Goal: Task Accomplishment & Management: Use online tool/utility

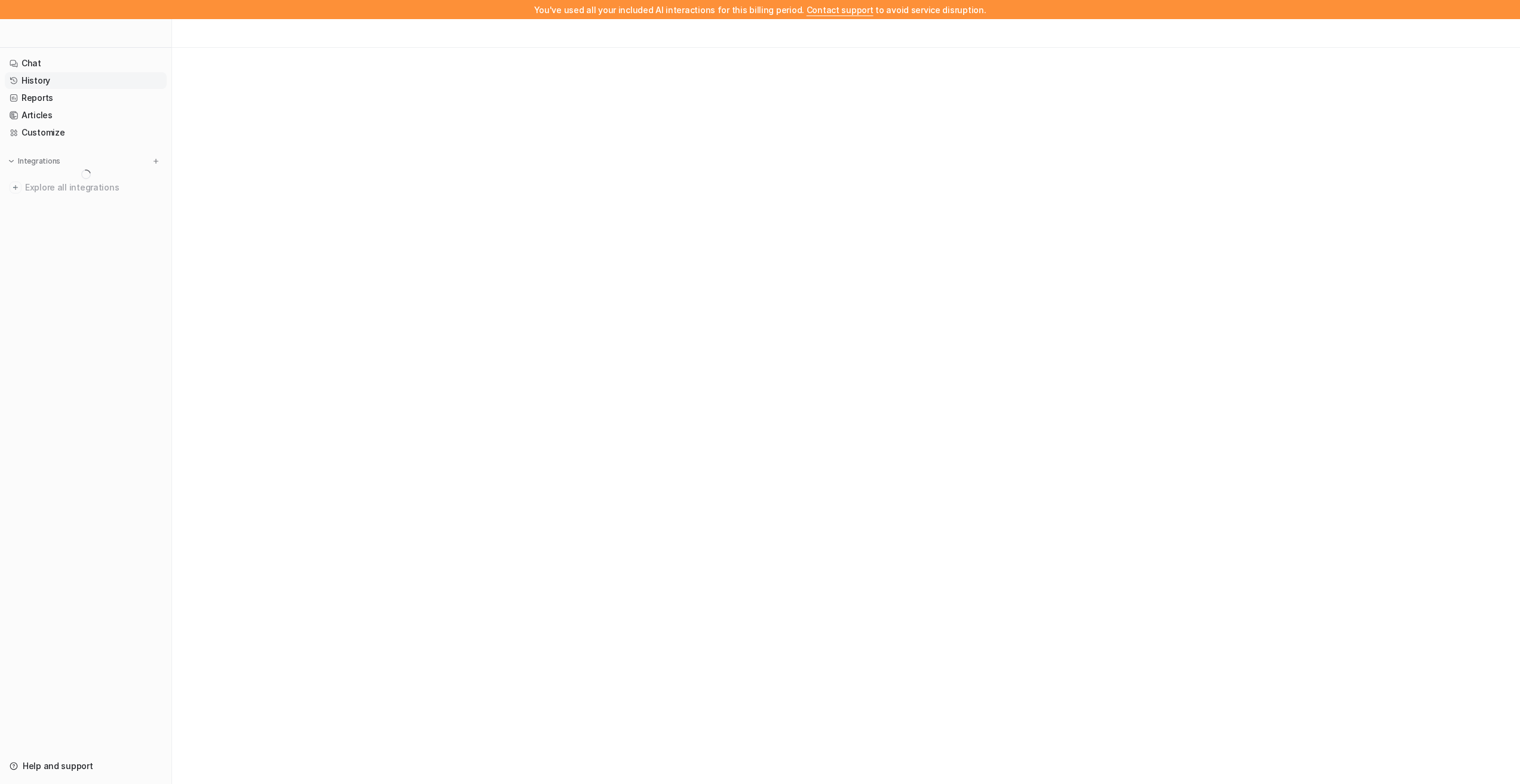
click at [39, 80] on link "History" at bounding box center [85, 80] width 162 height 17
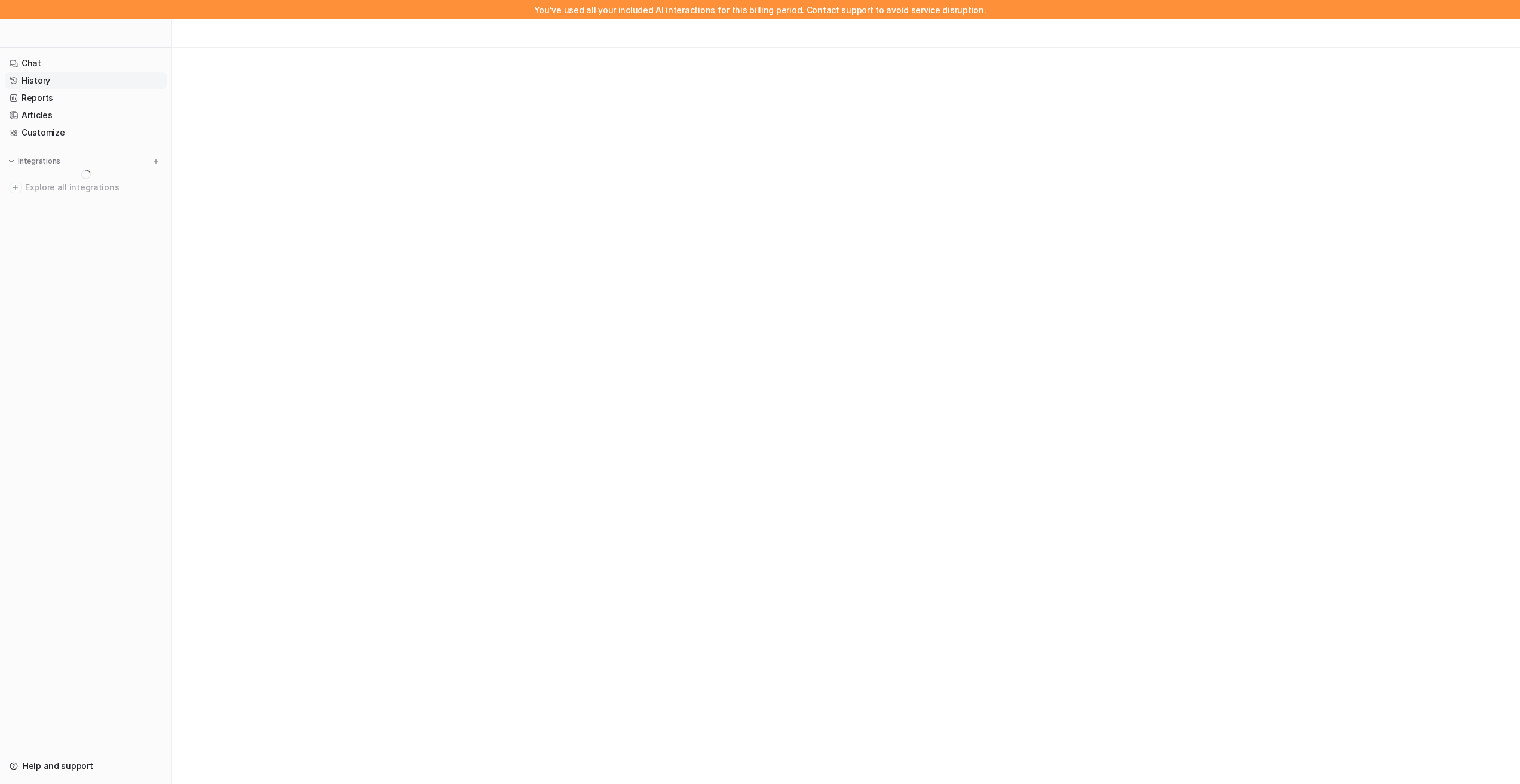
click at [39, 80] on link "History" at bounding box center [85, 80] width 162 height 17
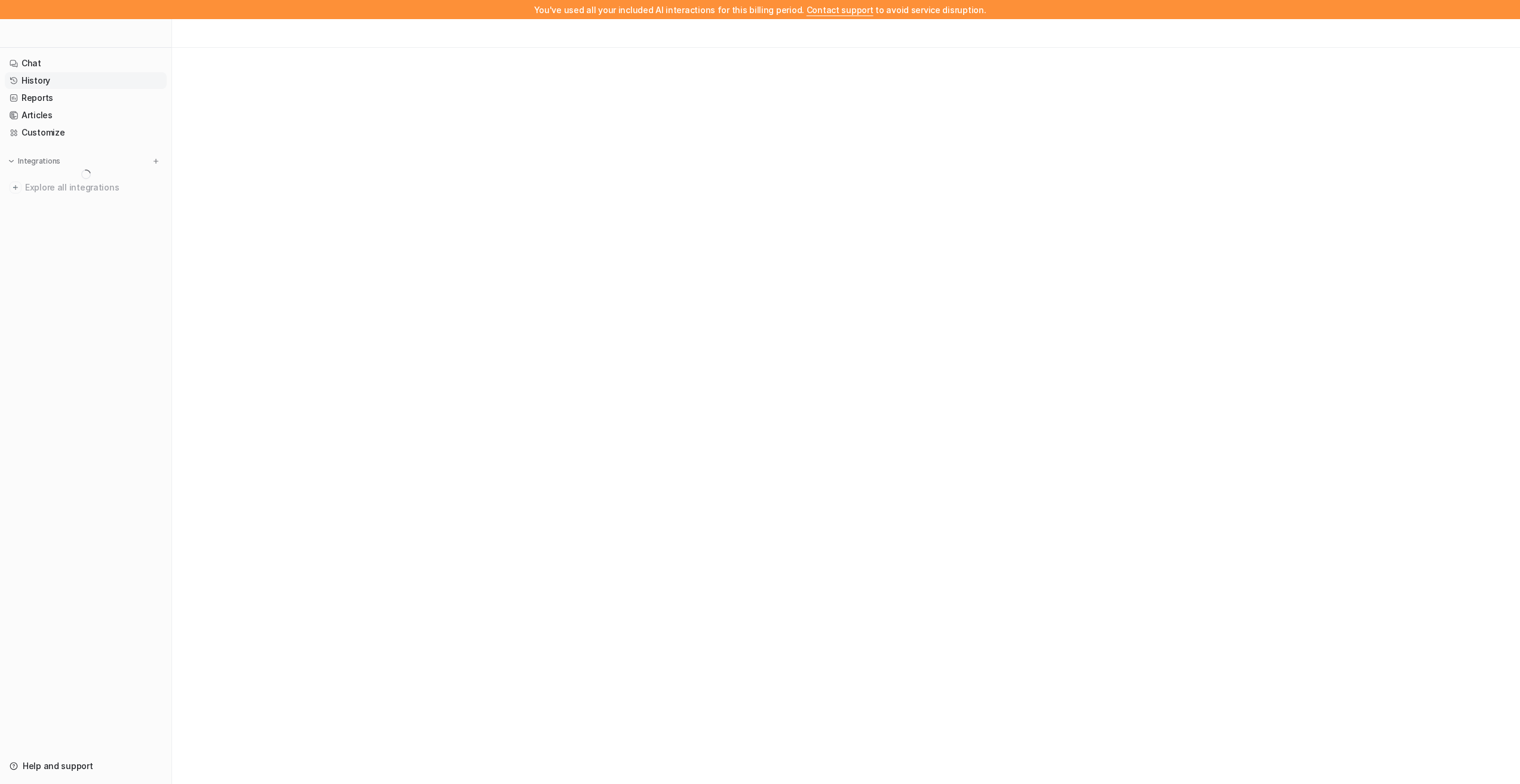
click at [39, 80] on link "History" at bounding box center [85, 80] width 162 height 17
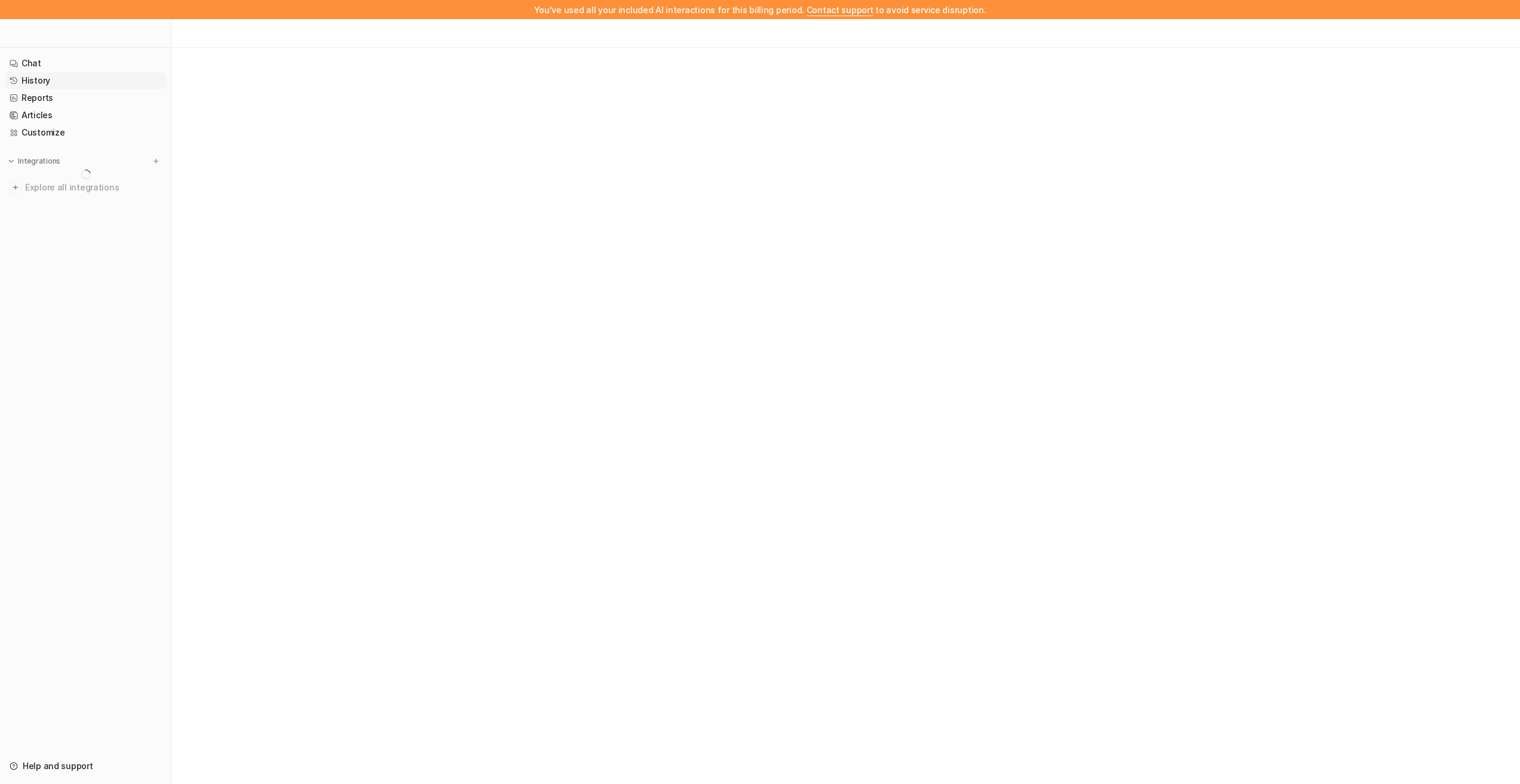
click at [39, 80] on link "History" at bounding box center [85, 80] width 162 height 17
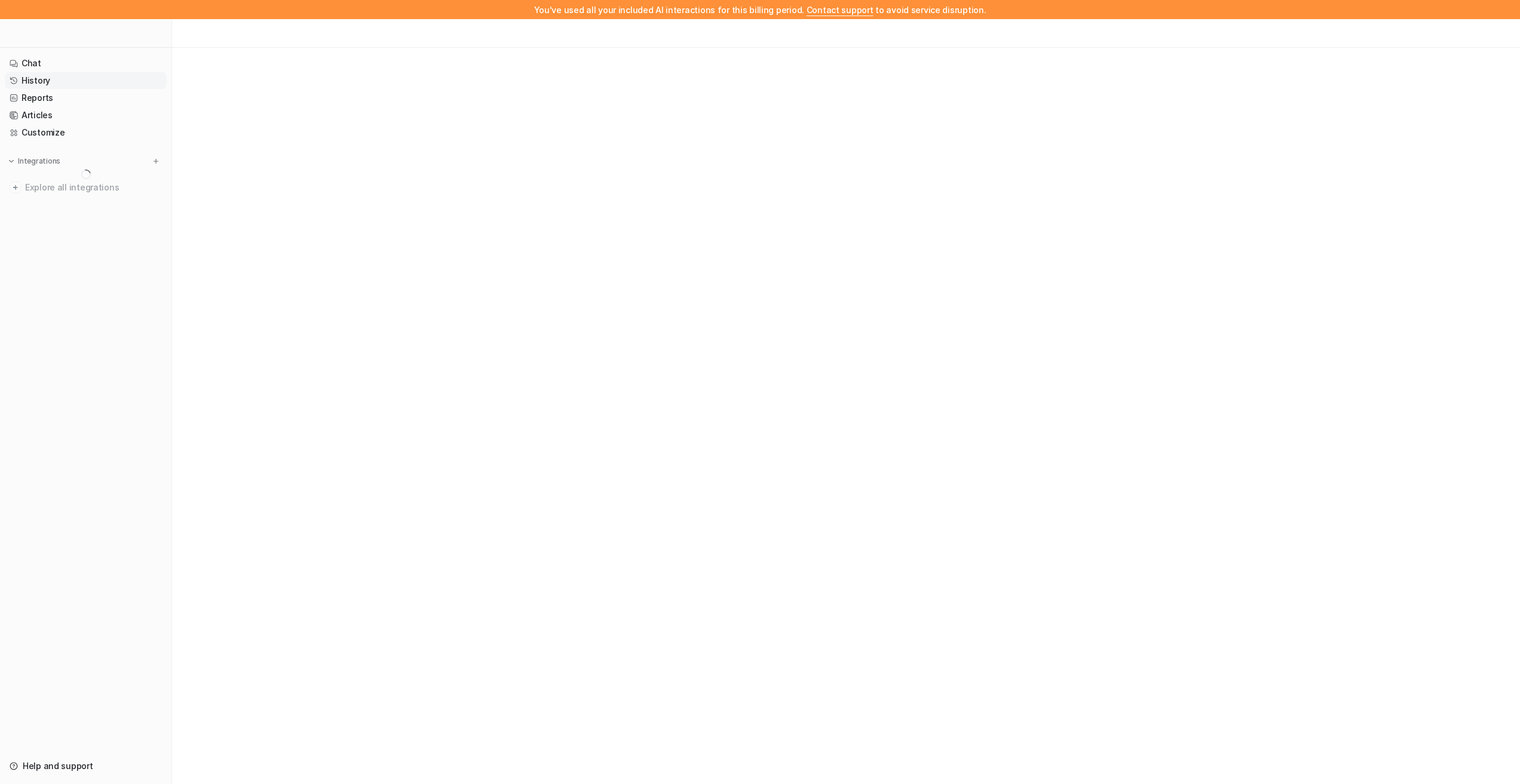
click at [39, 80] on link "History" at bounding box center [85, 80] width 162 height 17
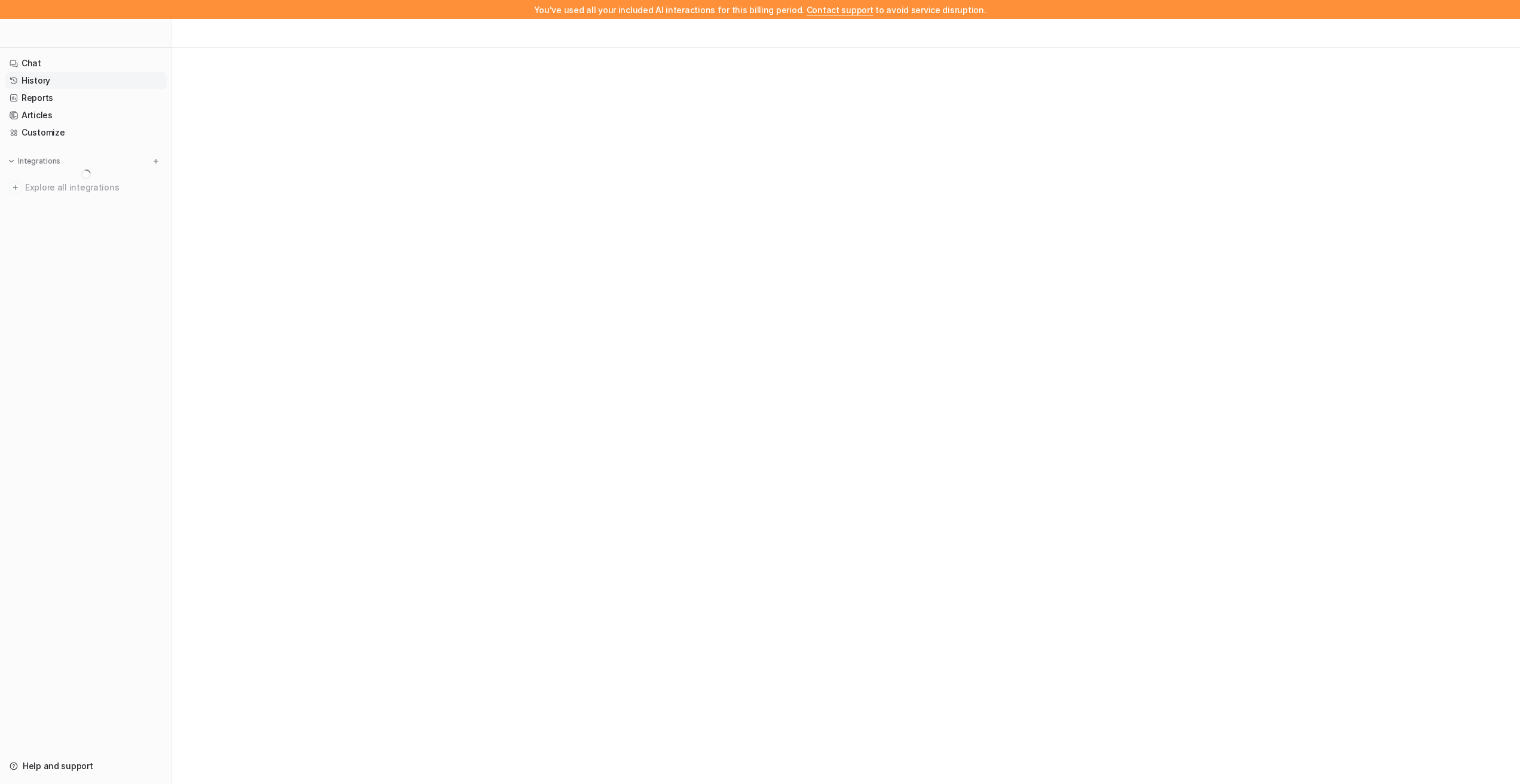
click at [39, 80] on link "History" at bounding box center [85, 80] width 162 height 17
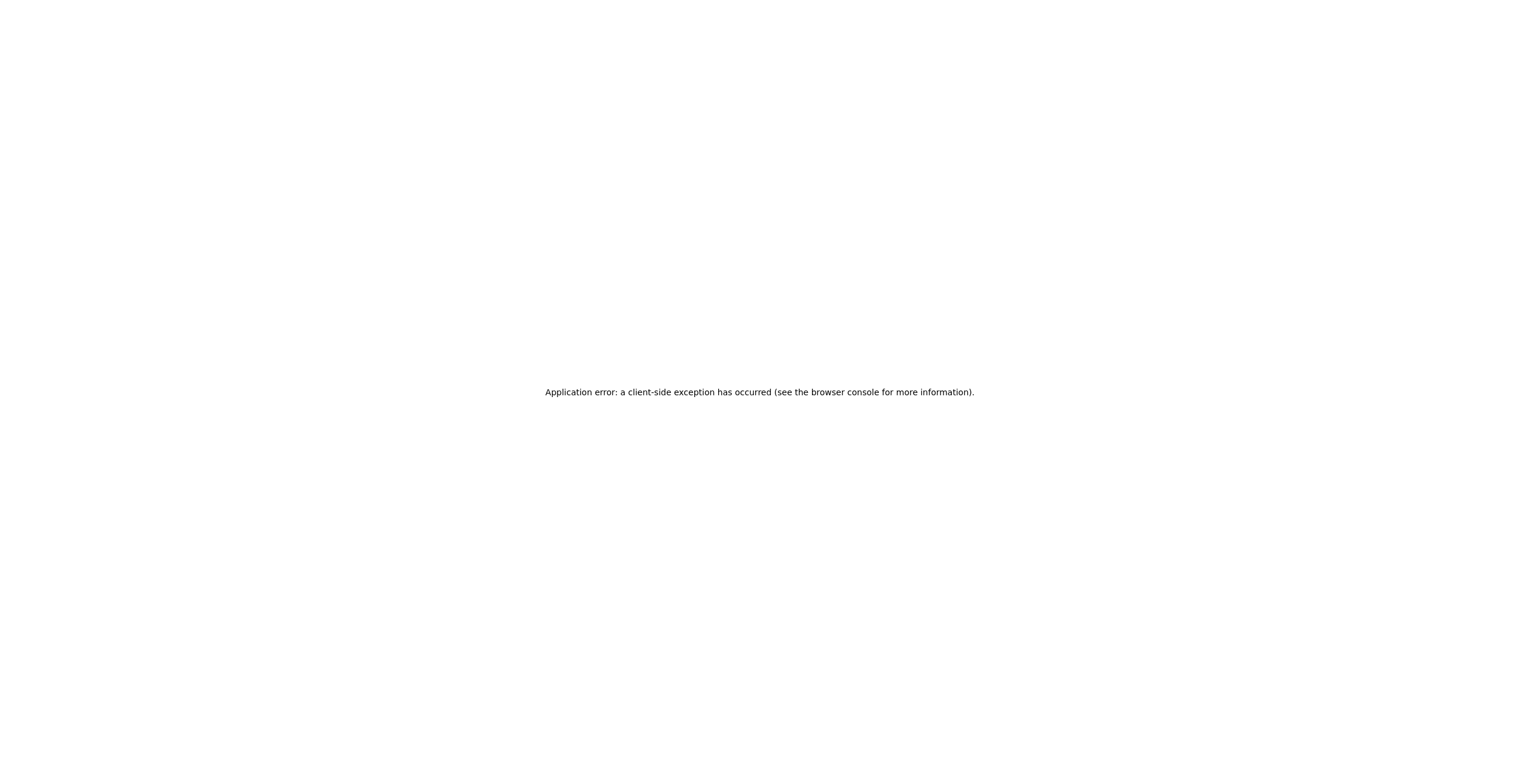
drag, startPoint x: 73, startPoint y: 68, endPoint x: 74, endPoint y: 57, distance: 11.0
click at [73, 68] on div "Application error: a client-side exception has occurred (see the browser consol…" at bounding box center [760, 392] width 1520 height 784
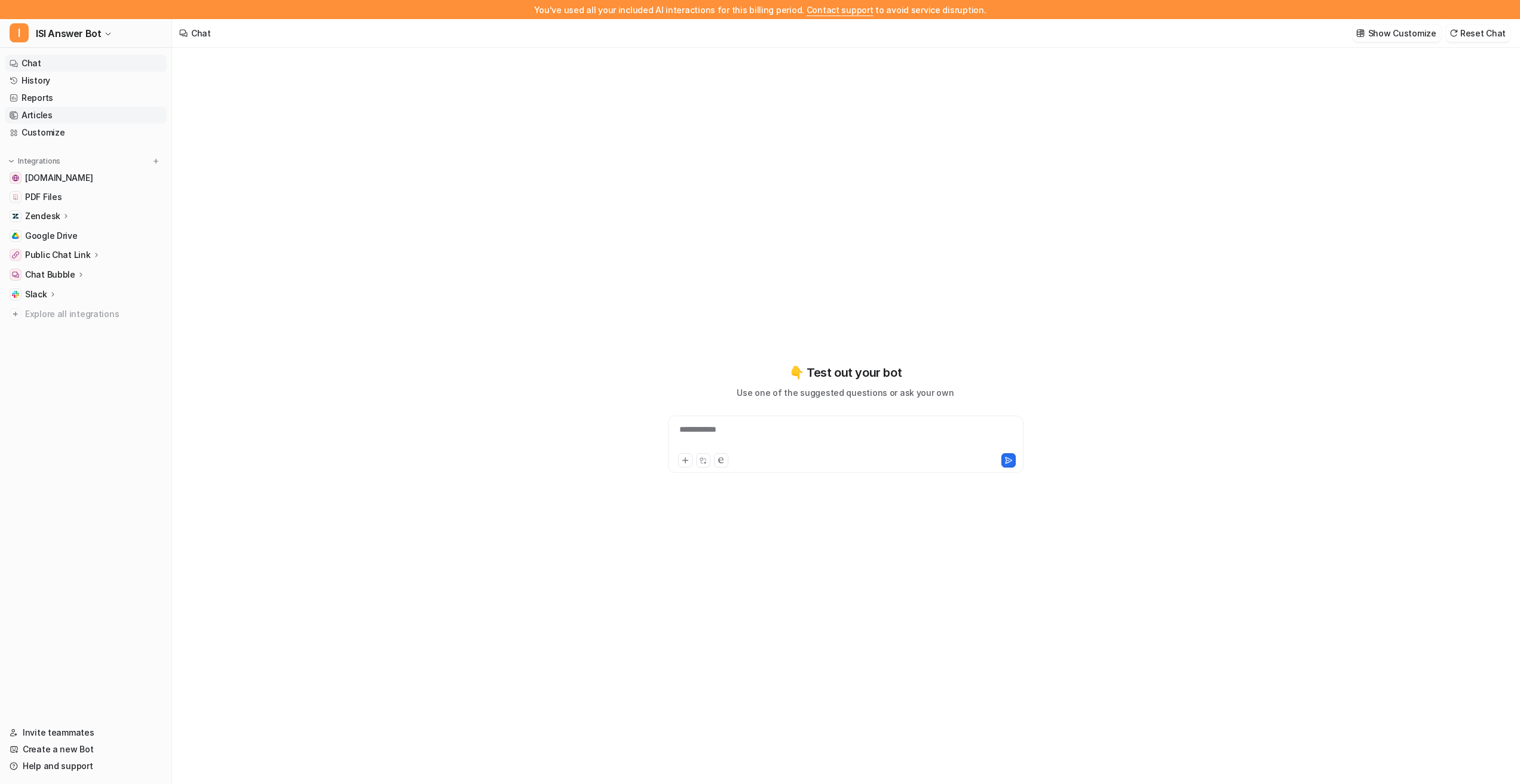
type textarea "**********"
click at [18, 77] on link "History" at bounding box center [85, 80] width 162 height 17
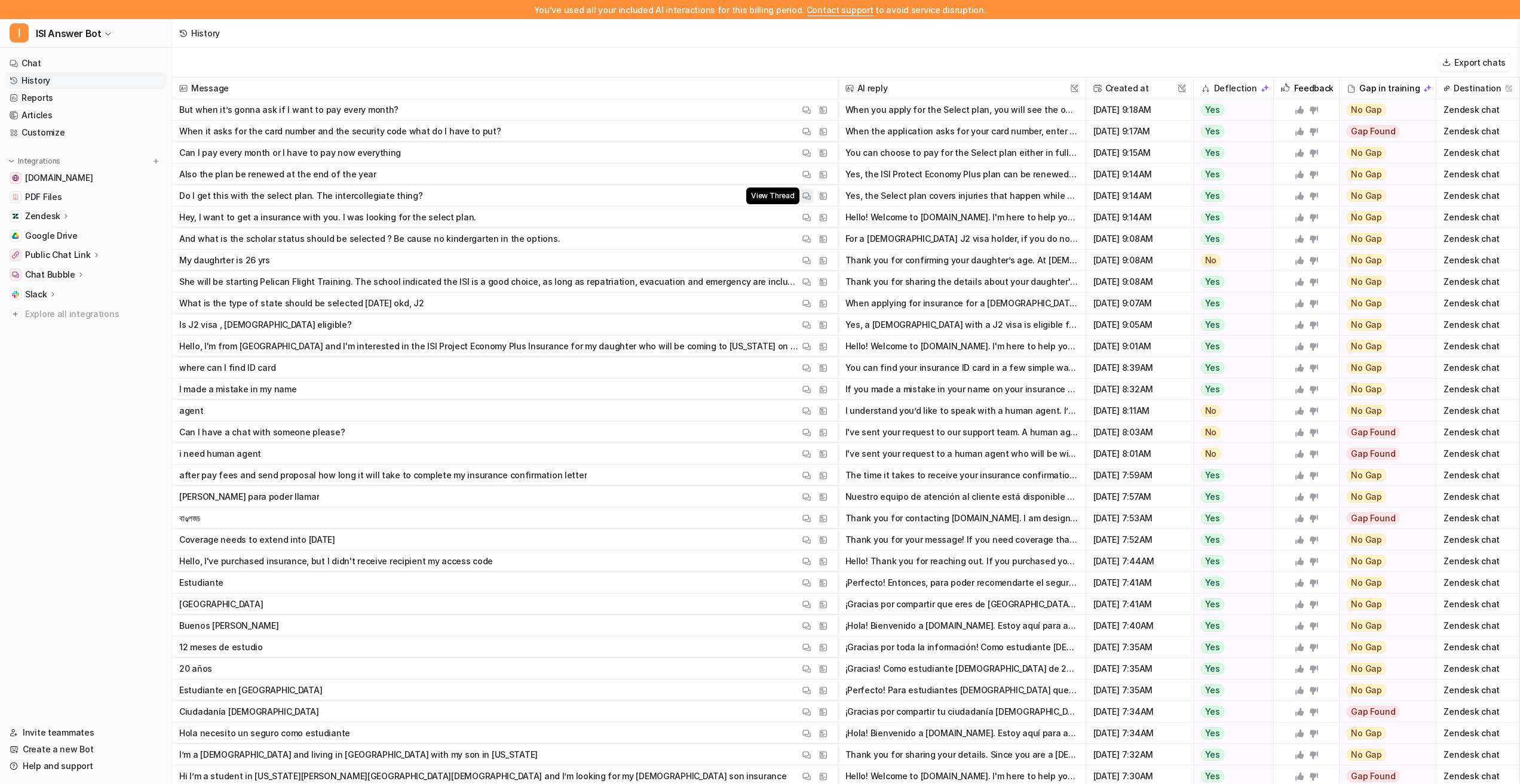
click at [808, 200] on button "View Thread" at bounding box center [806, 195] width 14 height 14
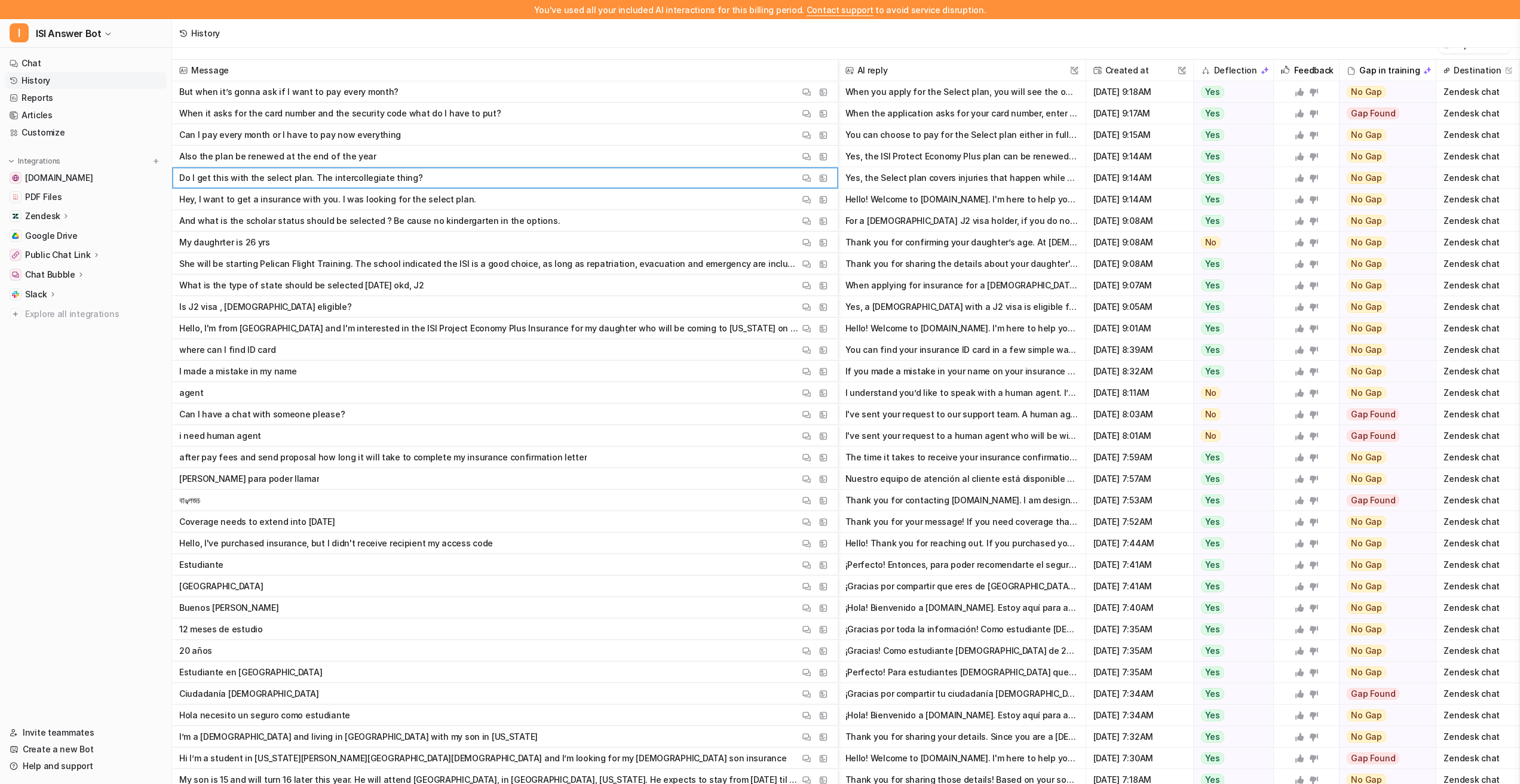
scroll to position [18, 0]
click at [537, 356] on span "where can I find ID card View Thread View Sources" at bounding box center [505, 350] width 656 height 22
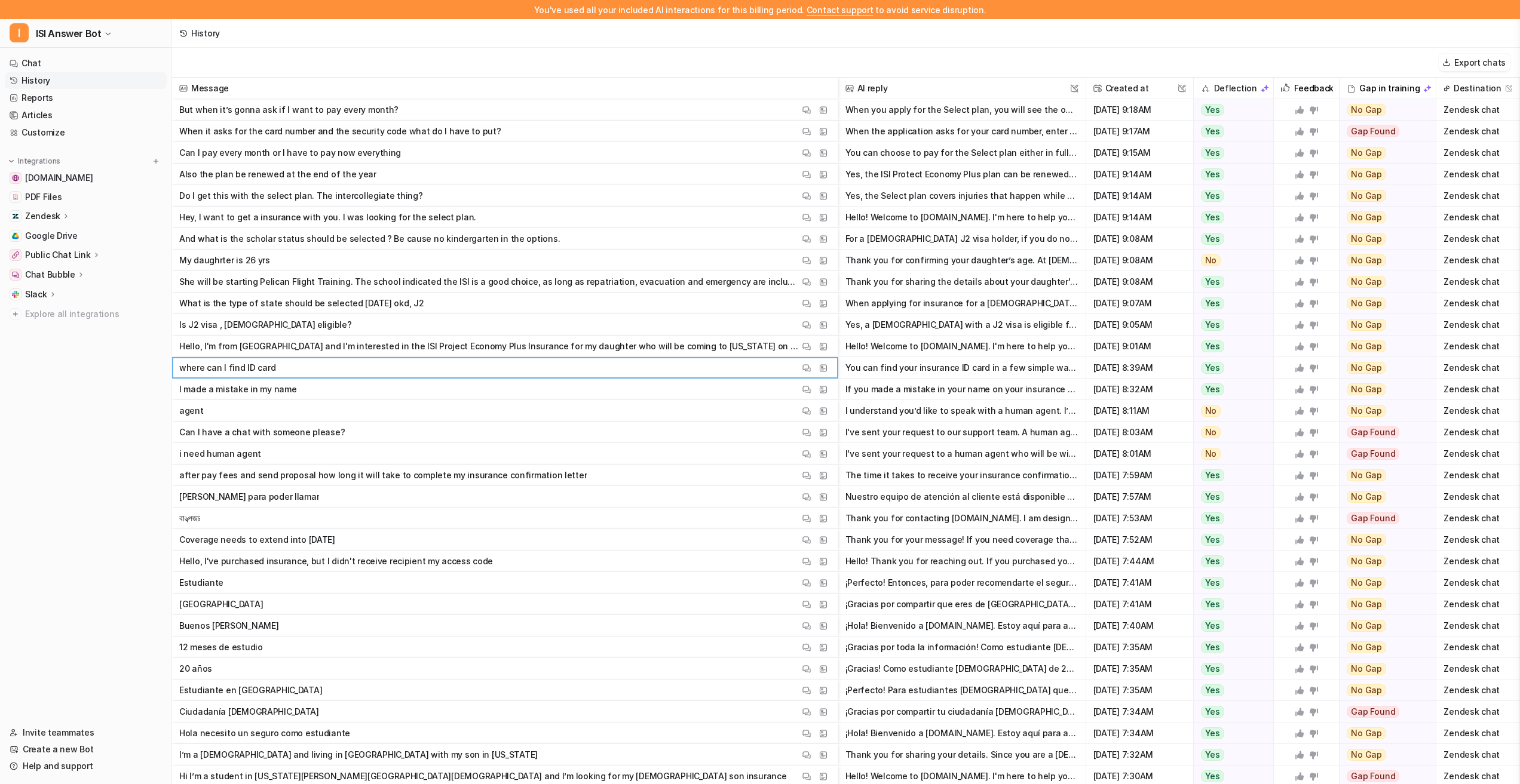
scroll to position [1, 0]
click at [396, 426] on span "Can I have a chat with someone please? View Thread View Sources" at bounding box center [505, 431] width 656 height 22
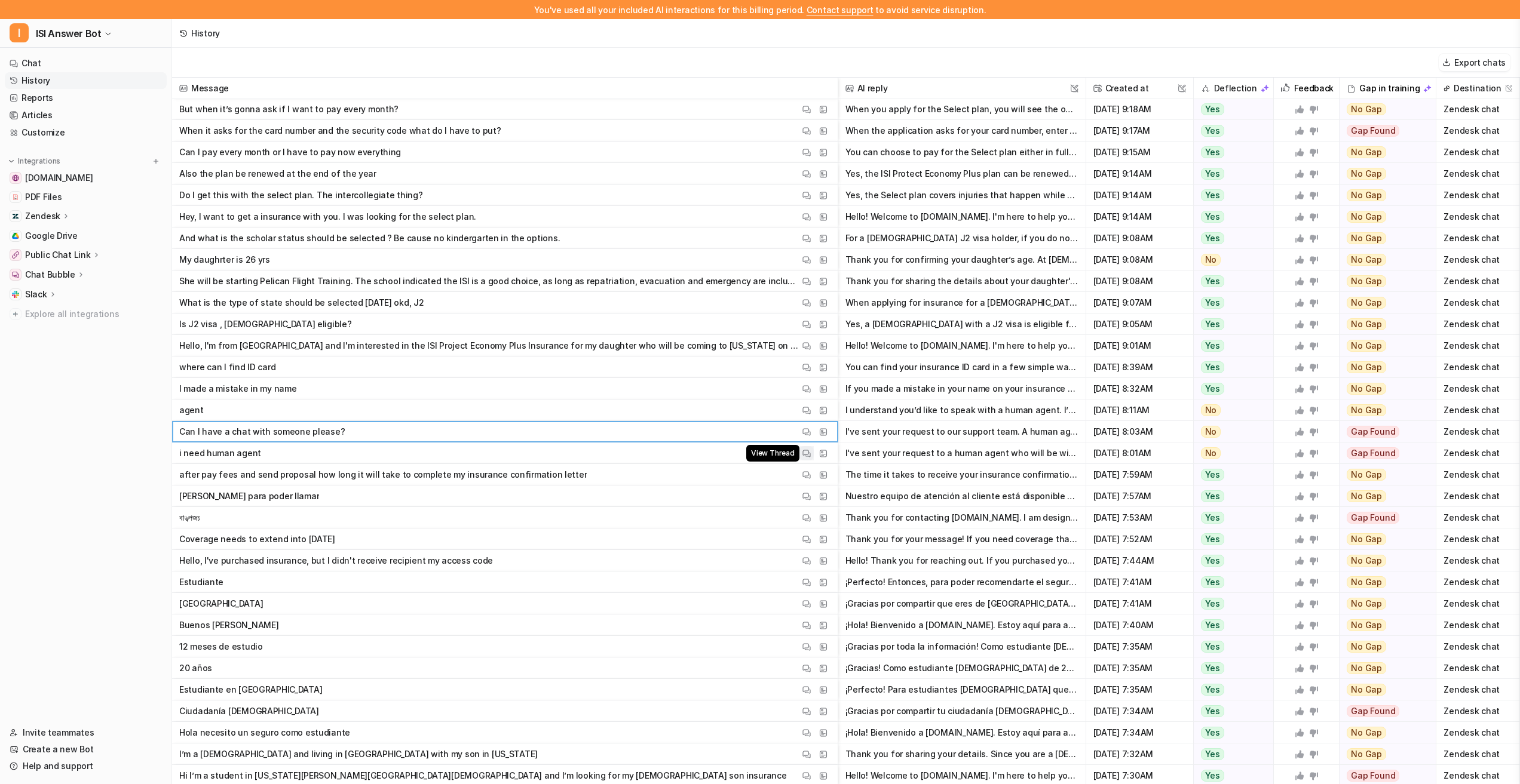
click at [812, 456] on button "View Thread" at bounding box center [806, 453] width 14 height 14
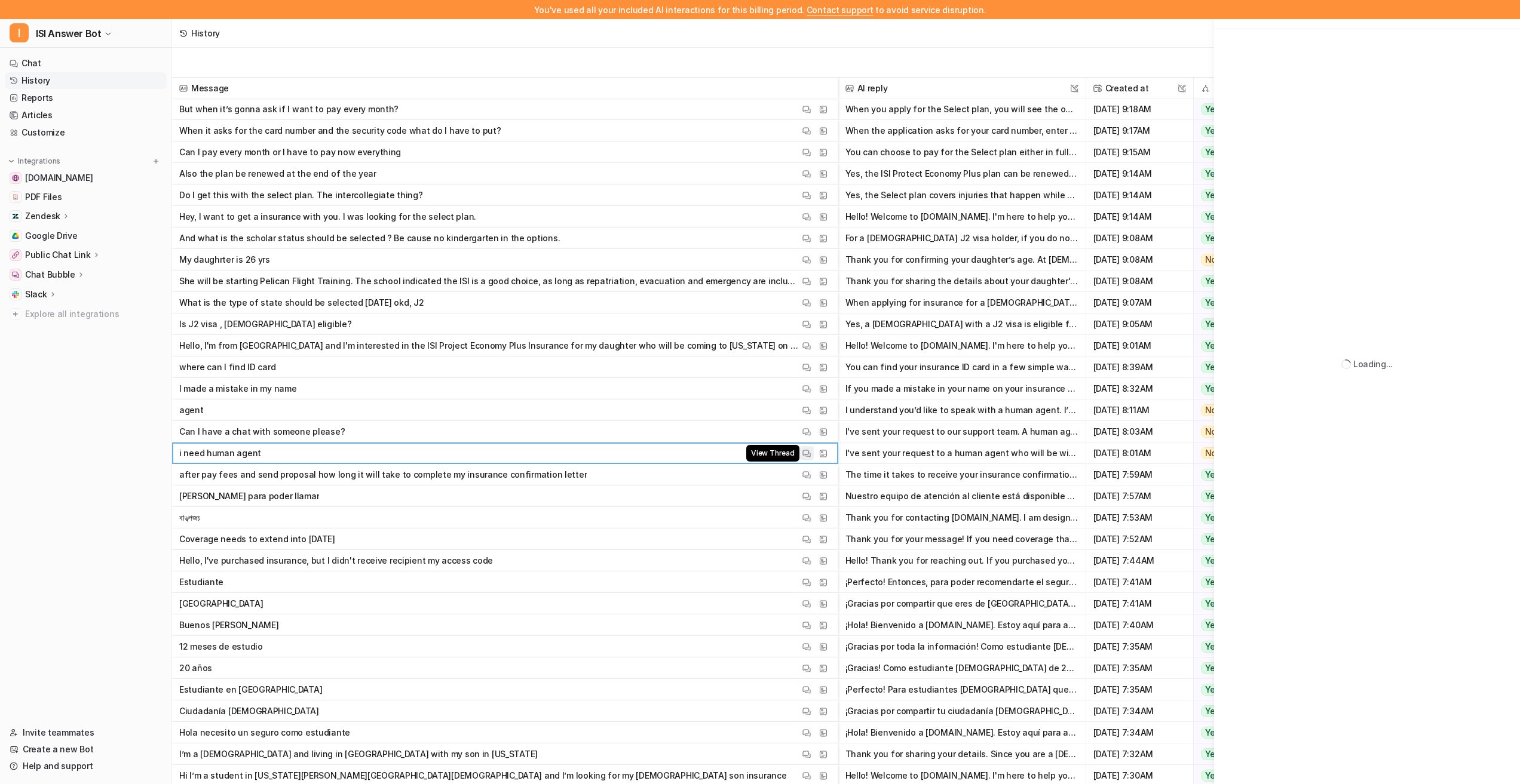
scroll to position [67, 0]
click at [806, 479] on img at bounding box center [806, 475] width 9 height 9
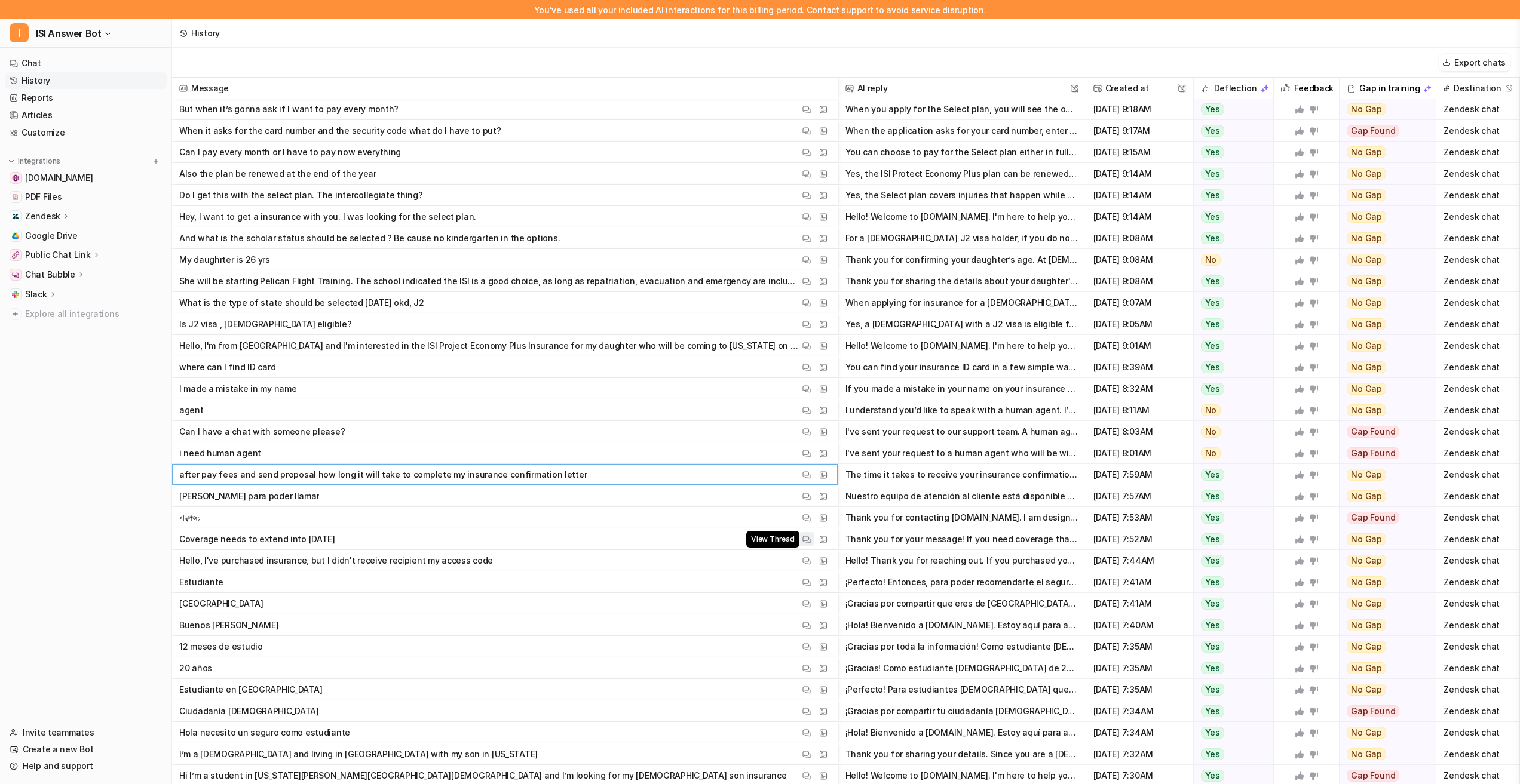
click at [805, 539] on img at bounding box center [806, 539] width 9 height 9
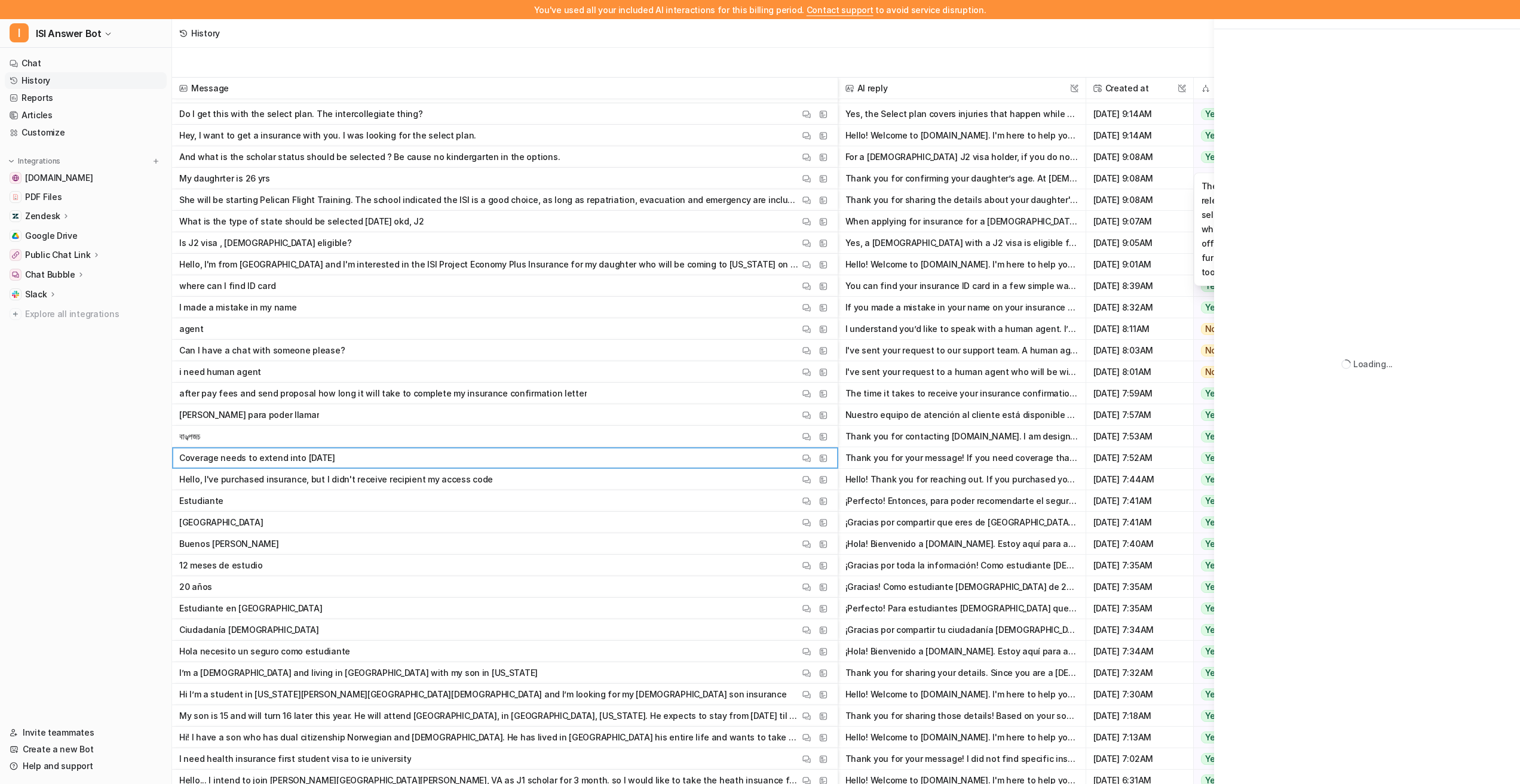
scroll to position [0, 0]
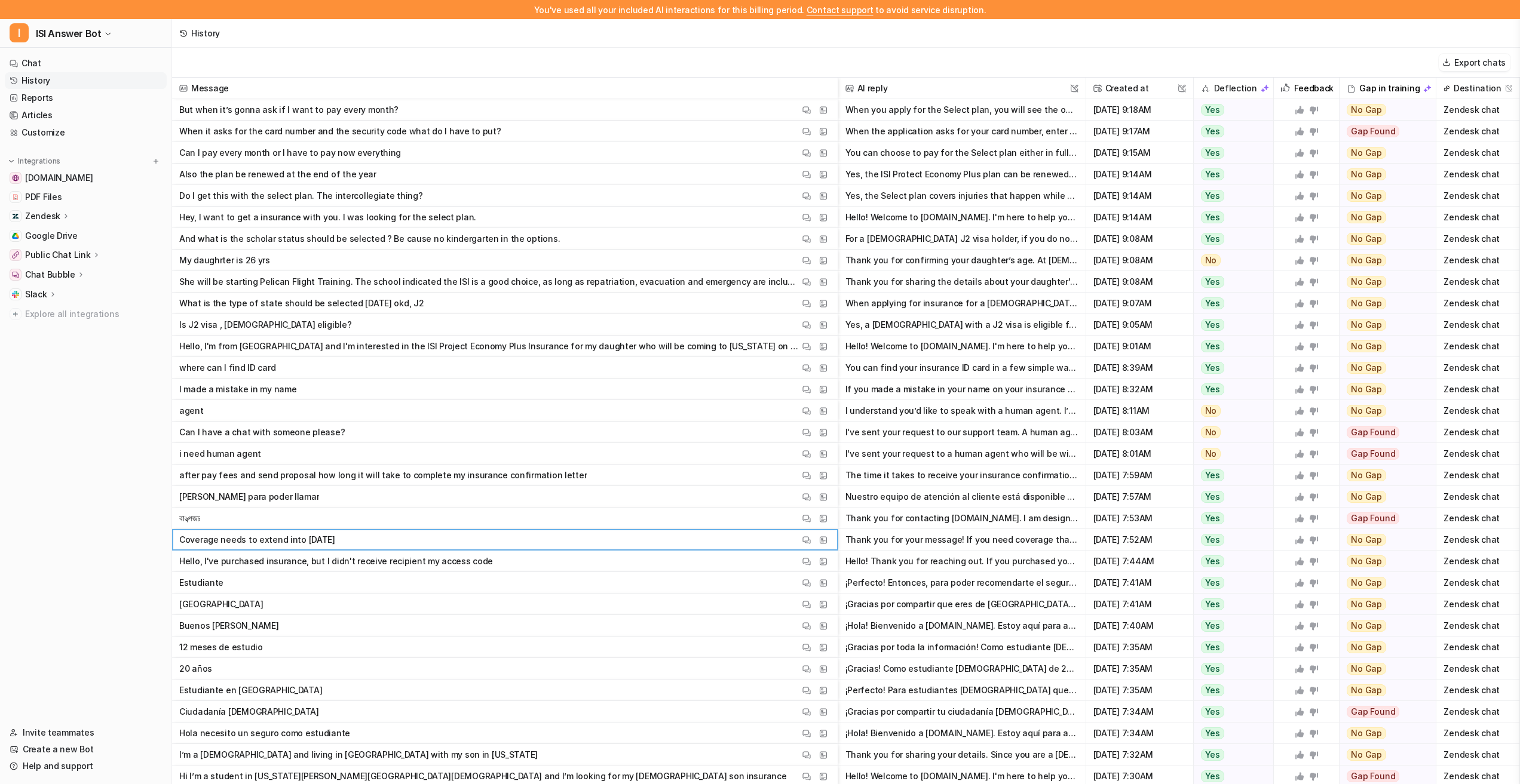
click at [652, 47] on div "History" at bounding box center [846, 33] width 1348 height 29
click at [1465, 61] on button "Export chats" at bounding box center [1475, 62] width 72 height 17
click at [1458, 63] on button "Export chats" at bounding box center [1475, 62] width 72 height 17
